Goal: Go to known website: Access a specific website the user already knows

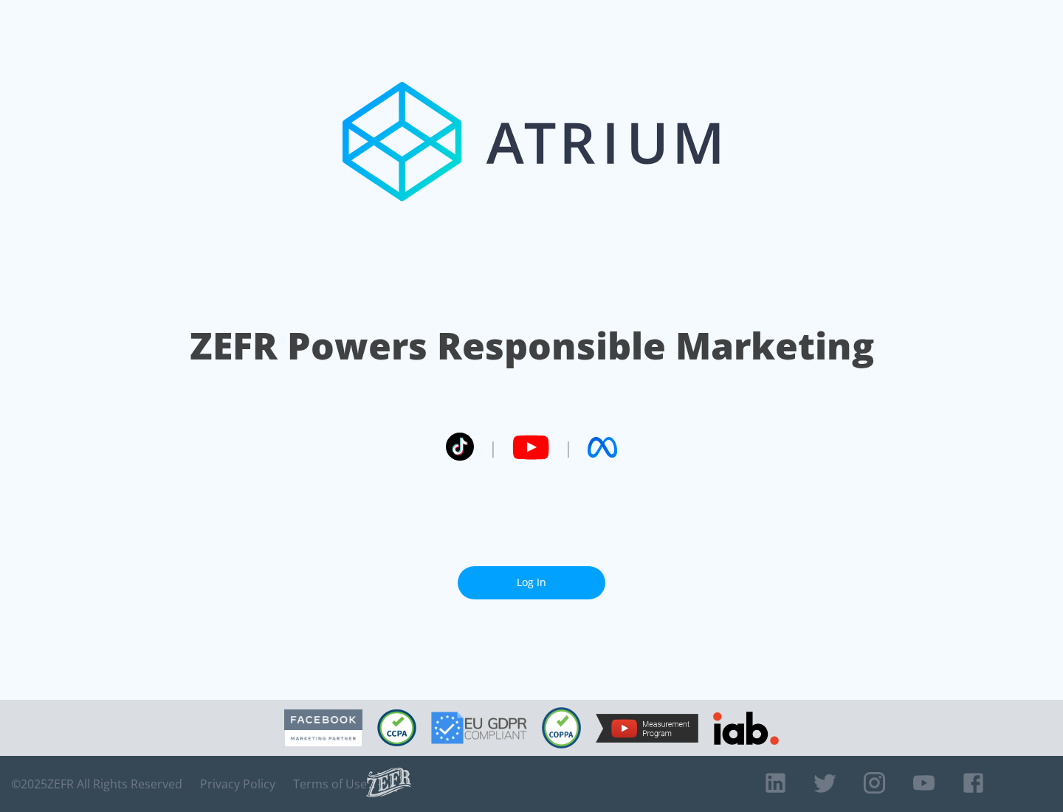
click at [532, 582] on link "Log In" at bounding box center [532, 582] width 148 height 33
